Goal: Transaction & Acquisition: Purchase product/service

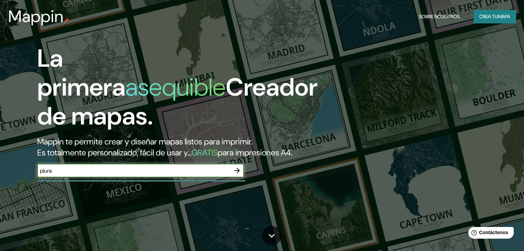
type input "piura"
click at [234, 173] on icon "button" at bounding box center [237, 171] width 6 height 6
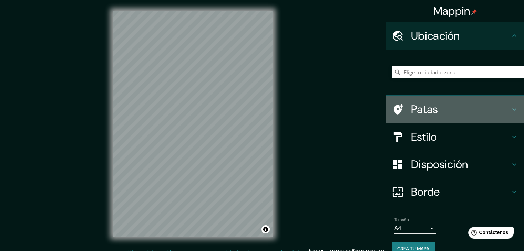
click at [454, 109] on h4 "Patas" at bounding box center [460, 110] width 99 height 14
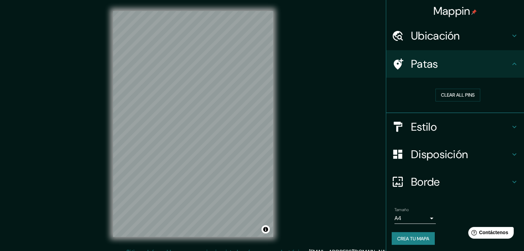
click at [472, 73] on div "Patas" at bounding box center [455, 64] width 138 height 28
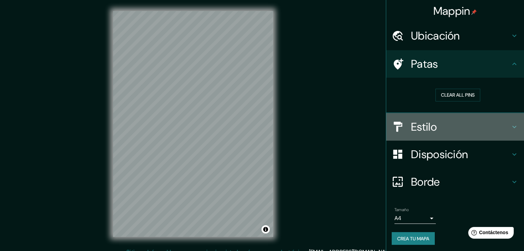
click at [453, 124] on h4 "Estilo" at bounding box center [460, 127] width 99 height 14
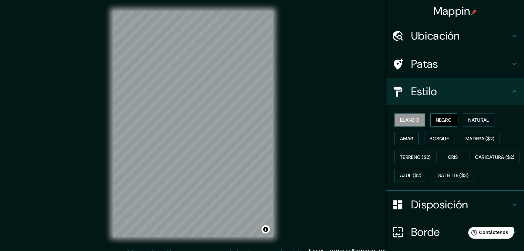
click at [439, 123] on font "Negro" at bounding box center [443, 120] width 16 height 6
click at [468, 121] on font "Natural" at bounding box center [478, 120] width 21 height 6
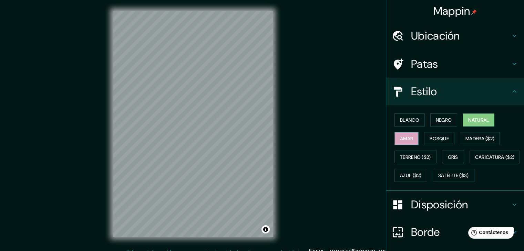
click at [401, 137] on font "Amar" at bounding box center [406, 139] width 13 height 6
click at [429, 135] on font "Bosque" at bounding box center [438, 138] width 19 height 9
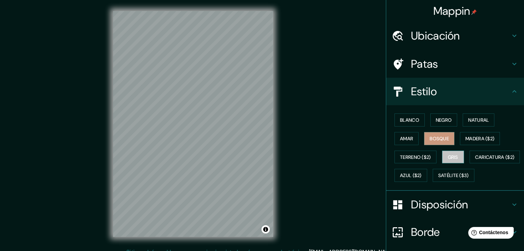
click at [447, 155] on font "Gris" at bounding box center [452, 157] width 10 height 6
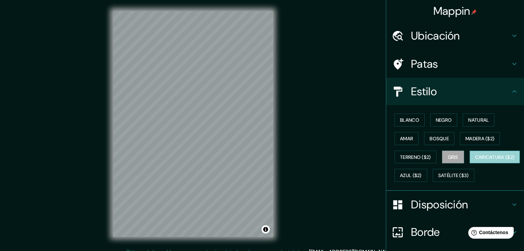
click at [475, 160] on font "Caricatura ($2)" at bounding box center [495, 157] width 40 height 6
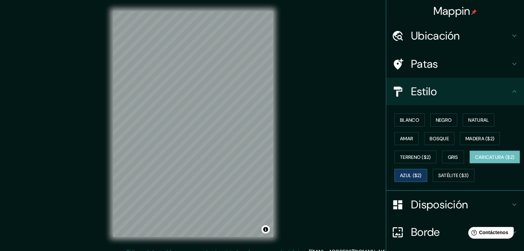
click at [421, 173] on font "Azul ($2)" at bounding box center [411, 176] width 22 height 6
click at [475, 160] on font "Caricatura ($2)" at bounding box center [495, 157] width 40 height 6
click at [438, 179] on font "Satélite ($3)" at bounding box center [453, 176] width 31 height 6
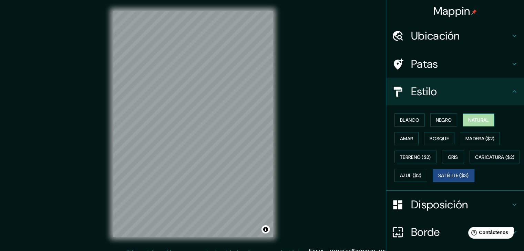
click at [478, 118] on font "Natural" at bounding box center [478, 120] width 21 height 6
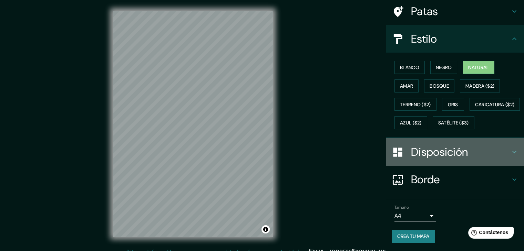
click at [456, 155] on font "Disposición" at bounding box center [439, 152] width 57 height 14
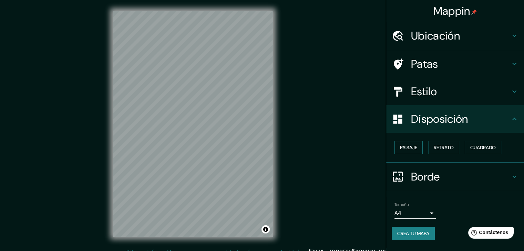
click at [414, 148] on font "Paisaje" at bounding box center [408, 148] width 17 height 6
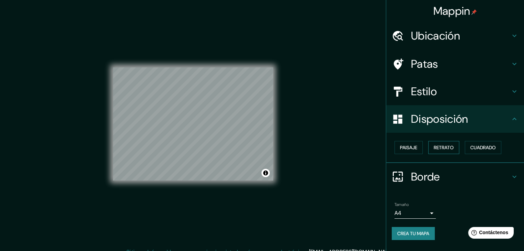
click at [441, 149] on font "Retrato" at bounding box center [443, 148] width 20 height 6
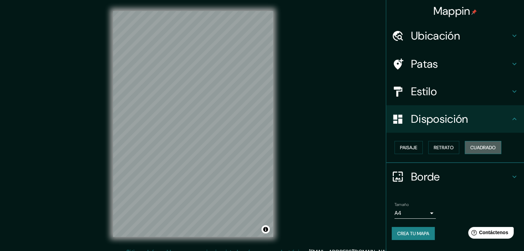
click at [480, 152] on button "Cuadrado" at bounding box center [482, 147] width 36 height 13
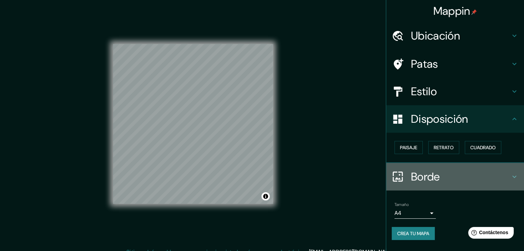
click at [458, 176] on h4 "Borde" at bounding box center [460, 177] width 99 height 14
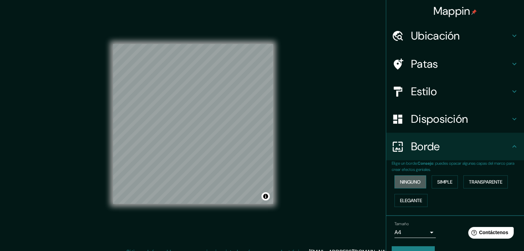
click at [412, 185] on font "Ninguno" at bounding box center [410, 182] width 21 height 9
click at [441, 182] on font "Simple" at bounding box center [444, 182] width 15 height 6
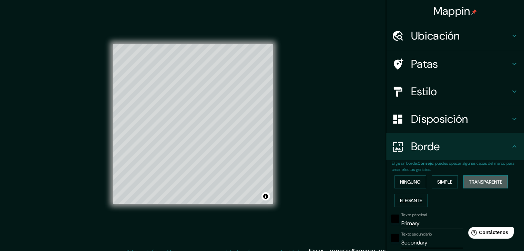
click at [468, 181] on font "Transparente" at bounding box center [484, 182] width 33 height 6
click at [415, 199] on font "Elegante" at bounding box center [411, 201] width 22 height 6
click at [412, 183] on font "Ninguno" at bounding box center [410, 182] width 21 height 6
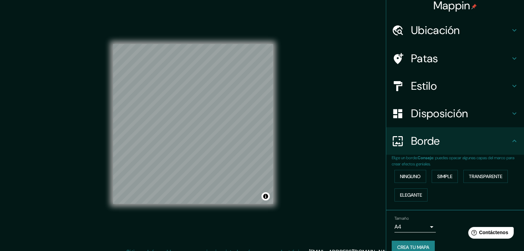
scroll to position [15, 0]
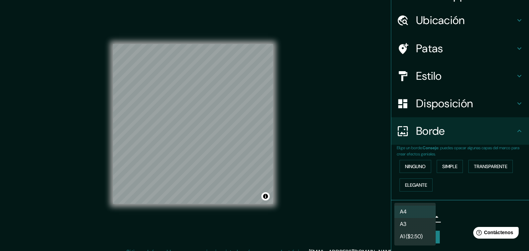
click at [424, 215] on body "Mappin Ubicación Patas Estilo Disposición Borde Elige un borde. Consejo : puede…" at bounding box center [264, 125] width 529 height 251
click at [447, 219] on div at bounding box center [264, 125] width 529 height 251
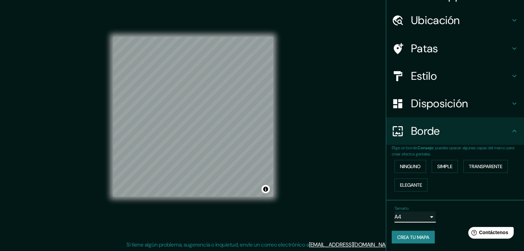
scroll to position [8, 0]
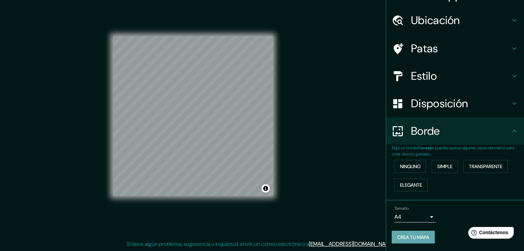
click at [414, 238] on font "Crea tu mapa" at bounding box center [413, 237] width 32 height 6
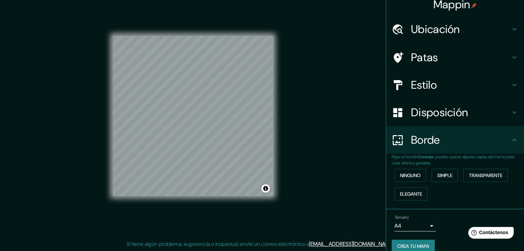
scroll to position [15, 0]
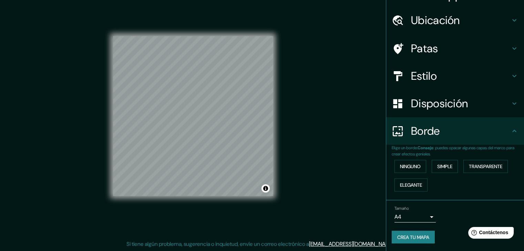
click at [413, 234] on font "Crea tu mapa" at bounding box center [413, 237] width 32 height 6
click at [417, 237] on font "Crea tu mapa" at bounding box center [413, 237] width 32 height 6
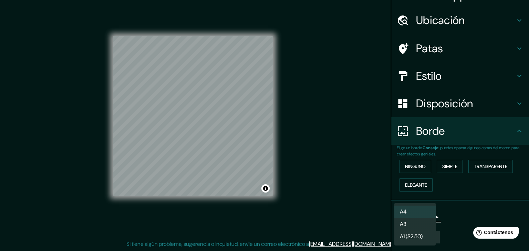
click at [427, 216] on body "Mappin Ubicación Patas Estilo Disposición Borde Elige un borde. Consejo : puede…" at bounding box center [264, 117] width 529 height 251
click at [426, 214] on li "A4" at bounding box center [414, 212] width 41 height 13
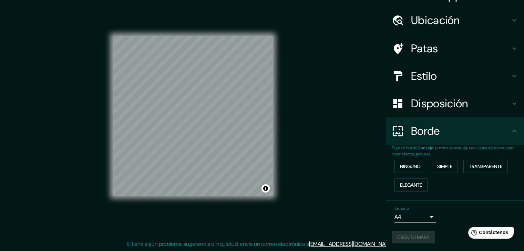
click at [510, 20] on icon at bounding box center [514, 20] width 8 height 8
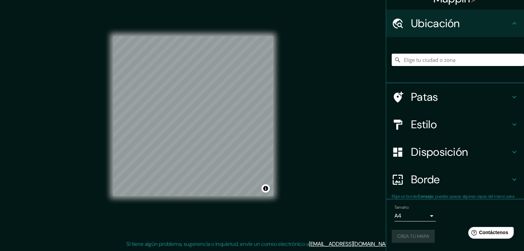
scroll to position [12, 0]
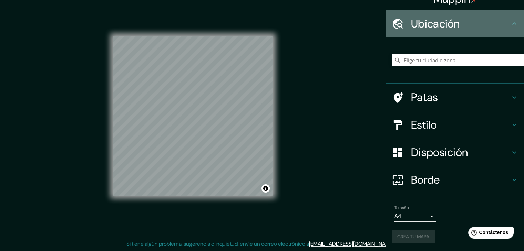
click at [510, 20] on icon at bounding box center [514, 24] width 8 height 8
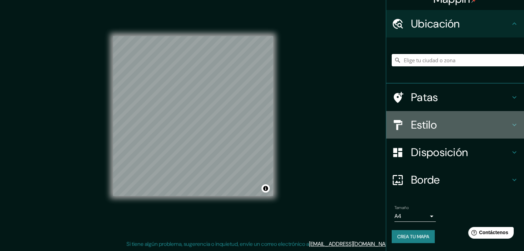
click at [442, 124] on h4 "Estilo" at bounding box center [460, 125] width 99 height 14
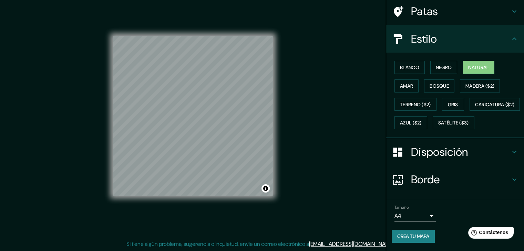
scroll to position [70, 0]
click at [419, 236] on font "Crea tu mapa" at bounding box center [413, 236] width 32 height 6
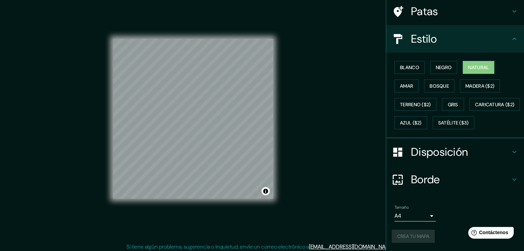
scroll to position [8, 0]
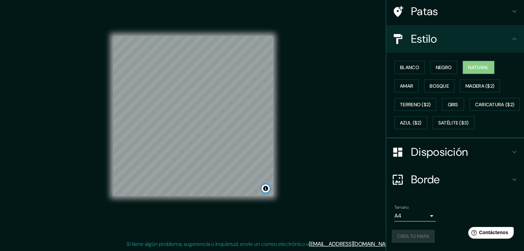
click at [266, 189] on button "Activar o desactivar atribución" at bounding box center [265, 188] width 8 height 8
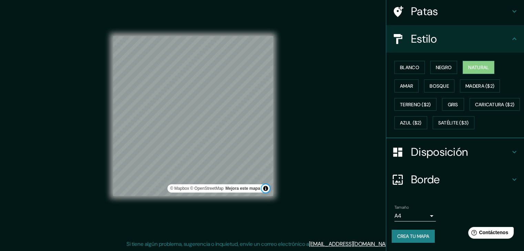
click at [266, 189] on button "Activar o desactivar atribución" at bounding box center [265, 188] width 8 height 8
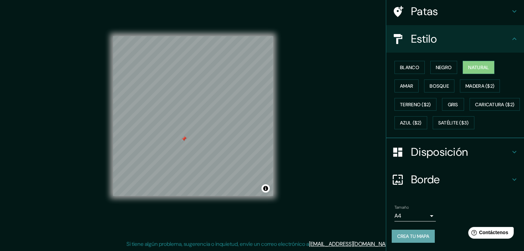
click at [403, 237] on font "Crea tu mapa" at bounding box center [413, 236] width 32 height 6
click at [184, 140] on div at bounding box center [184, 139] width 6 height 6
click at [510, 178] on icon at bounding box center [514, 180] width 8 height 8
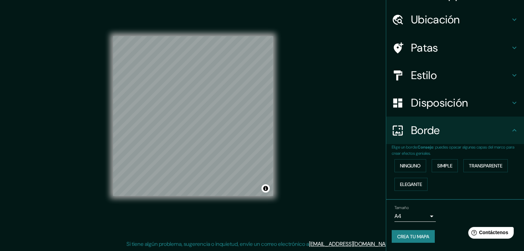
scroll to position [15, 0]
click at [413, 234] on font "Crea tu mapa" at bounding box center [413, 237] width 32 height 6
click at [476, 106] on h4 "Disposición" at bounding box center [460, 104] width 99 height 14
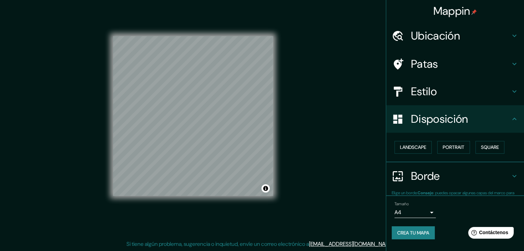
scroll to position [0, 0]
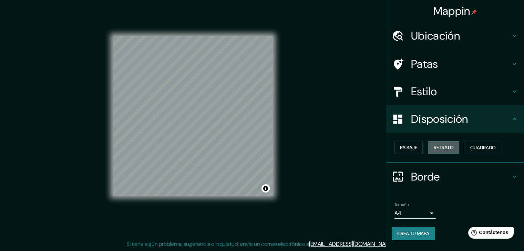
click at [446, 150] on font "Retrato" at bounding box center [443, 147] width 20 height 9
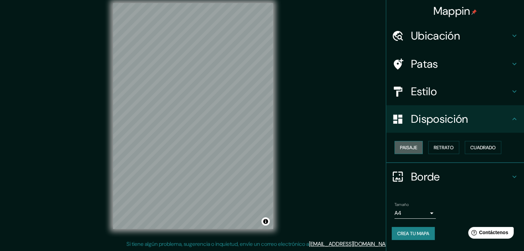
click at [414, 145] on font "Paisaje" at bounding box center [408, 148] width 17 height 6
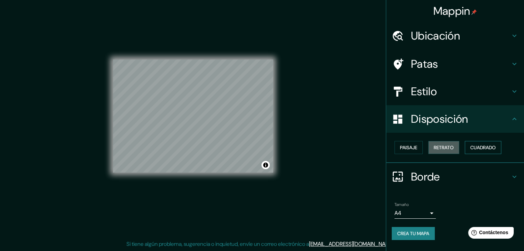
drag, startPoint x: 456, startPoint y: 145, endPoint x: 476, endPoint y: 141, distance: 21.0
click at [457, 145] on button "Retrato" at bounding box center [443, 147] width 31 height 13
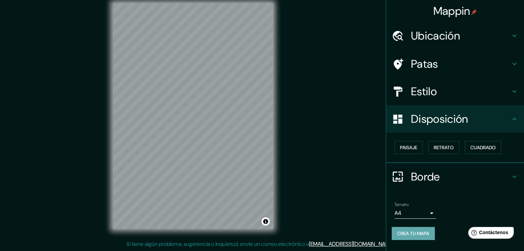
click at [418, 234] on font "Crea tu mapa" at bounding box center [413, 234] width 32 height 6
click at [403, 231] on font "Crea tu mapa" at bounding box center [413, 234] width 32 height 6
click at [403, 230] on div "Crea tu mapa" at bounding box center [454, 233] width 127 height 13
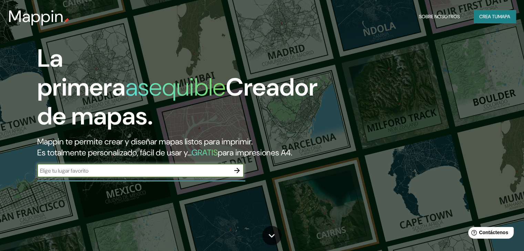
click at [194, 175] on input "text" at bounding box center [133, 171] width 193 height 8
type input "piura"
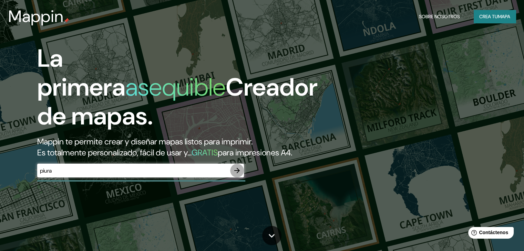
click at [236, 175] on icon "button" at bounding box center [237, 171] width 8 height 8
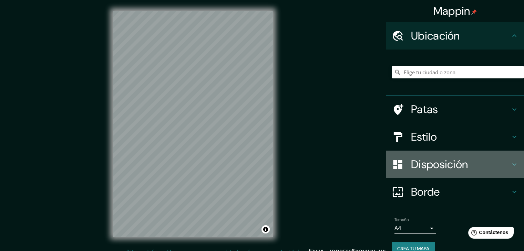
click at [460, 158] on font "Disposición" at bounding box center [439, 164] width 57 height 14
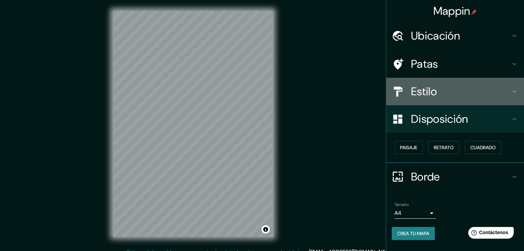
click at [450, 98] on h4 "Estilo" at bounding box center [460, 92] width 99 height 14
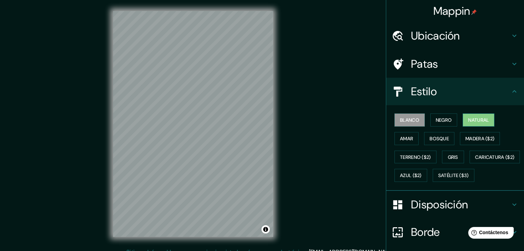
click at [479, 121] on font "Natural" at bounding box center [478, 120] width 21 height 6
click at [403, 122] on font "Blanco" at bounding box center [409, 120] width 19 height 6
click at [476, 121] on font "Natural" at bounding box center [478, 120] width 21 height 6
click at [386, 120] on div "Blanco Negro Natural Amar Bosque Madera ($2) Terreno ($2) Gris Caricatura ($2) …" at bounding box center [455, 148] width 138 height 86
click at [400, 118] on font "Blanco" at bounding box center [409, 120] width 19 height 6
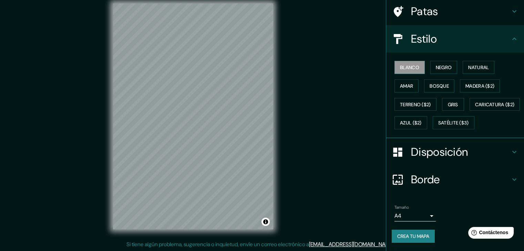
scroll to position [8, 0]
click at [411, 234] on font "Crea tu mapa" at bounding box center [413, 236] width 32 height 6
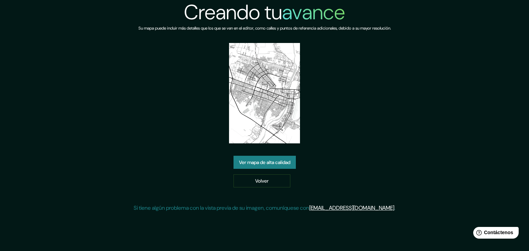
click at [282, 163] on font "Ver mapa de alta calidad" at bounding box center [264, 162] width 51 height 6
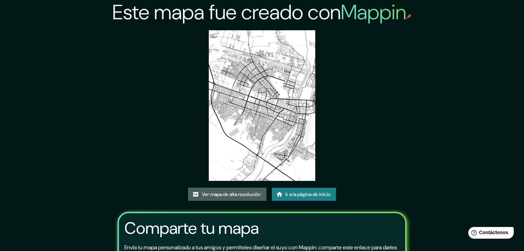
click at [258, 193] on font "Ver mapa de alta resolución" at bounding box center [231, 194] width 59 height 6
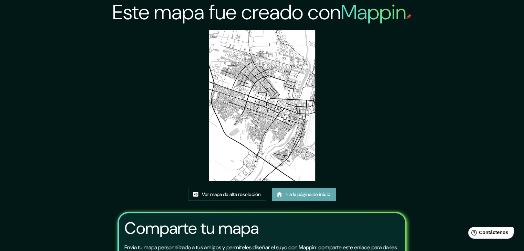
click at [299, 196] on font "Ir a la página de inicio" at bounding box center [307, 194] width 45 height 6
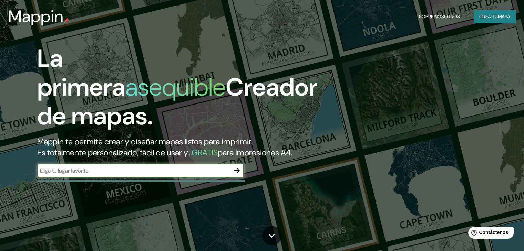
click at [212, 175] on input "text" at bounding box center [133, 171] width 193 height 8
type input "piura"
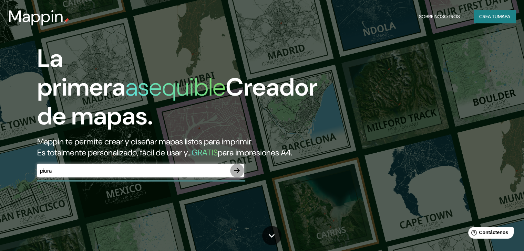
click at [236, 173] on icon "button" at bounding box center [237, 171] width 6 height 6
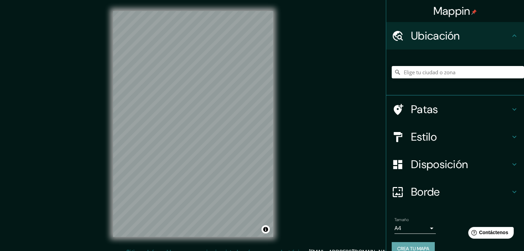
click at [407, 244] on font "Crea tu mapa" at bounding box center [413, 248] width 32 height 9
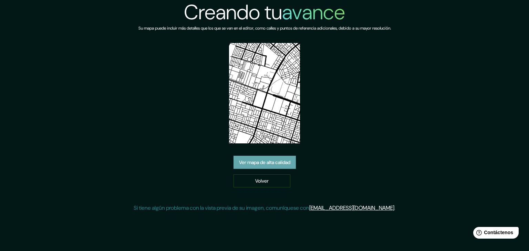
click at [273, 164] on font "Ver mapa de alta calidad" at bounding box center [264, 162] width 51 height 6
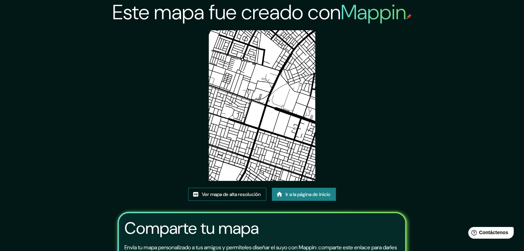
click at [230, 191] on font "Ver mapa de alta resolución" at bounding box center [231, 194] width 59 height 9
